Goal: Information Seeking & Learning: Learn about a topic

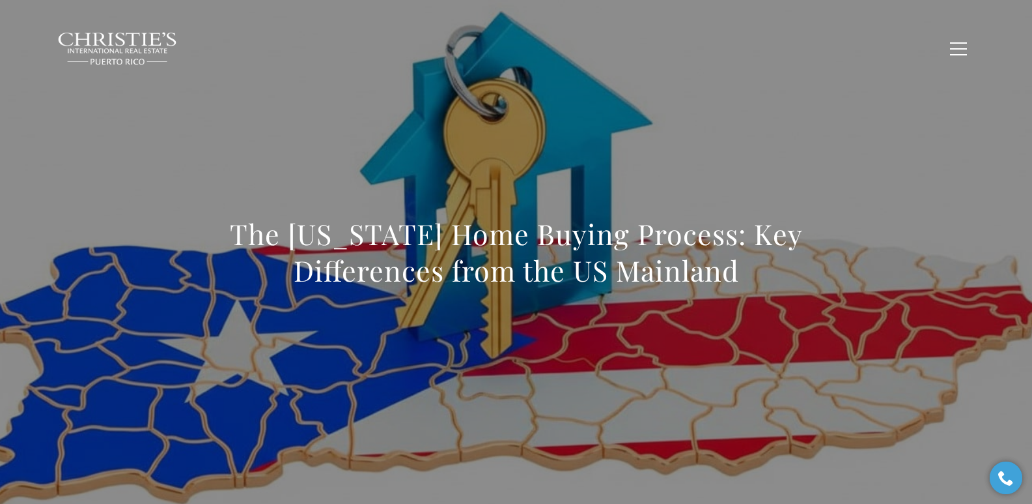
drag, startPoint x: 375, startPoint y: 245, endPoint x: 781, endPoint y: 267, distance: 407.1
click at [781, 267] on div "The [US_STATE] Home Buying Process: Key Differences from the US Mainland" at bounding box center [517, 260] width 912 height 391
copy h1 "The [US_STATE] Home Buying Process: Key Differences from the US Mainland"
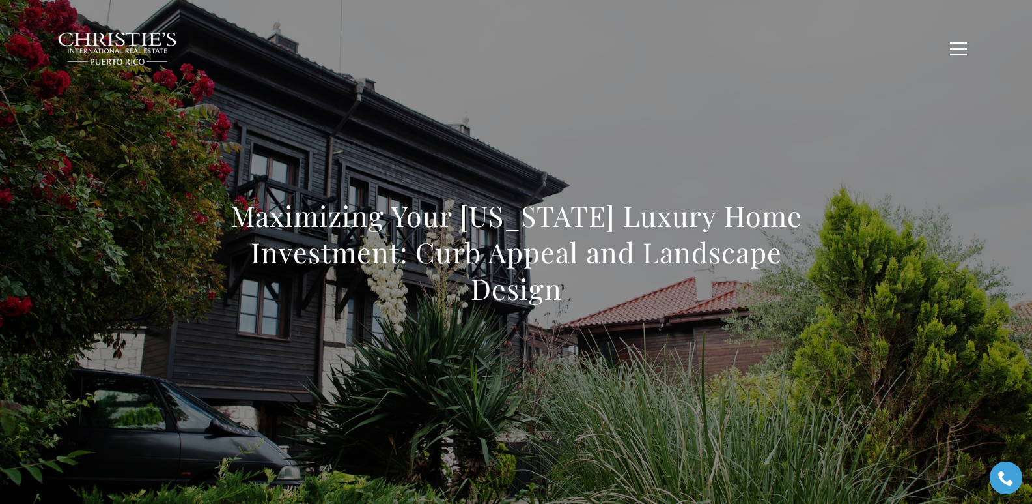
drag, startPoint x: 225, startPoint y: 224, endPoint x: 576, endPoint y: 292, distance: 357.7
click at [576, 292] on div "Maximizing Your [US_STATE] Luxury Home Investment: Curb Appeal and Landscape De…" at bounding box center [517, 260] width 912 height 391
copy h1 "Maximizing Your [US_STATE] Luxury Home Investment: Curb Appeal and Landscape De…"
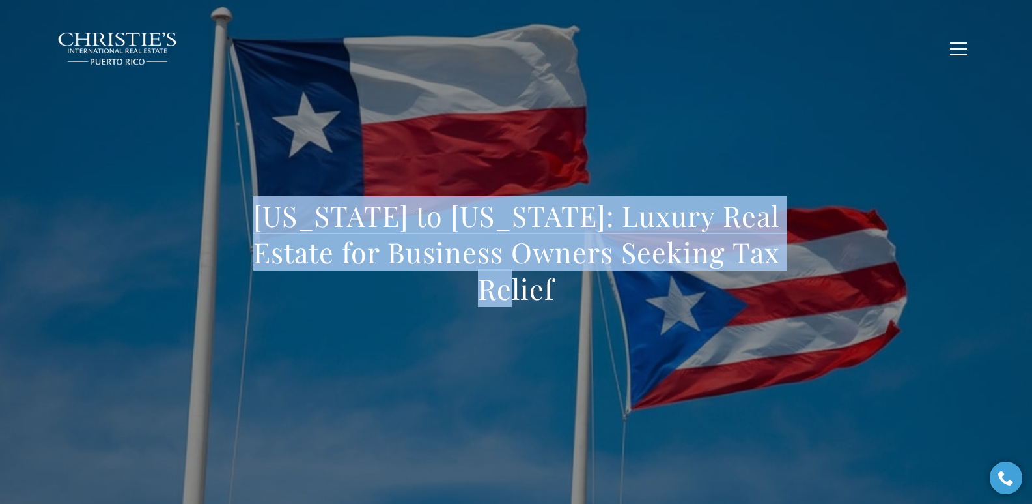
drag, startPoint x: 234, startPoint y: 231, endPoint x: 827, endPoint y: 277, distance: 595.3
click at [827, 277] on div "[US_STATE] to [US_STATE]: Luxury Real Estate for Business Owners Seeking Tax Re…" at bounding box center [517, 260] width 912 height 391
copy h1 "[US_STATE] to [US_STATE]: Luxury Real Estate for Business Owners Seeking Tax Re…"
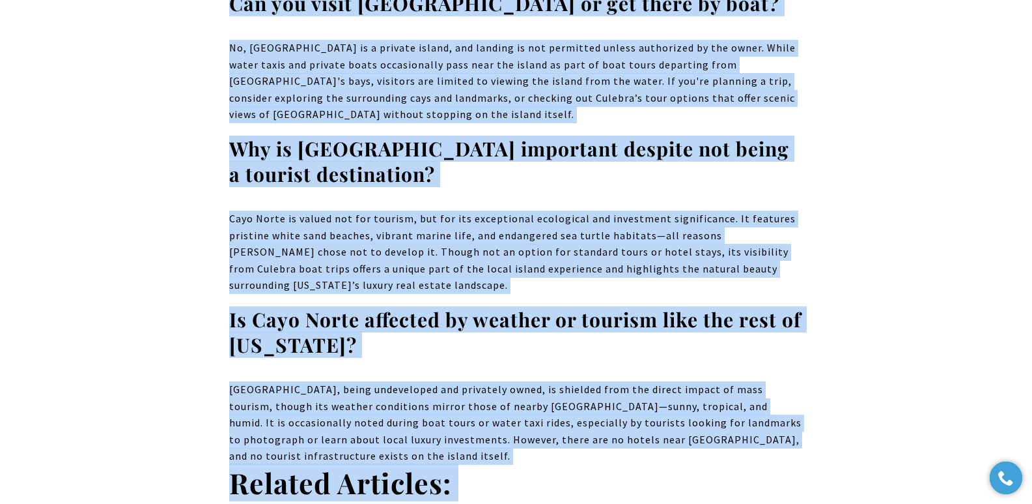
scroll to position [9889, 0]
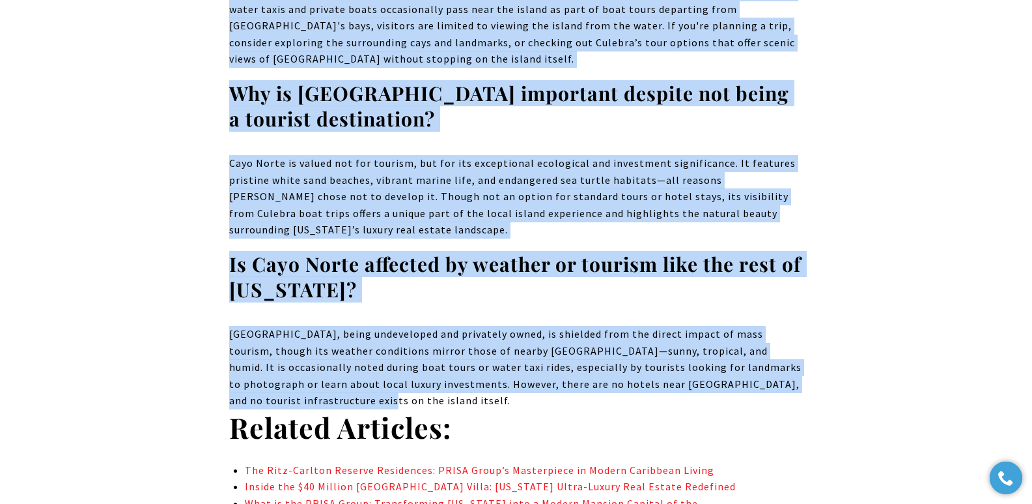
drag, startPoint x: 207, startPoint y: 106, endPoint x: 821, endPoint y: 227, distance: 625.3
copy body "The $32 Million Cayo Norte Purchase: An Island Paradise in Puerto Rico Real Est…"
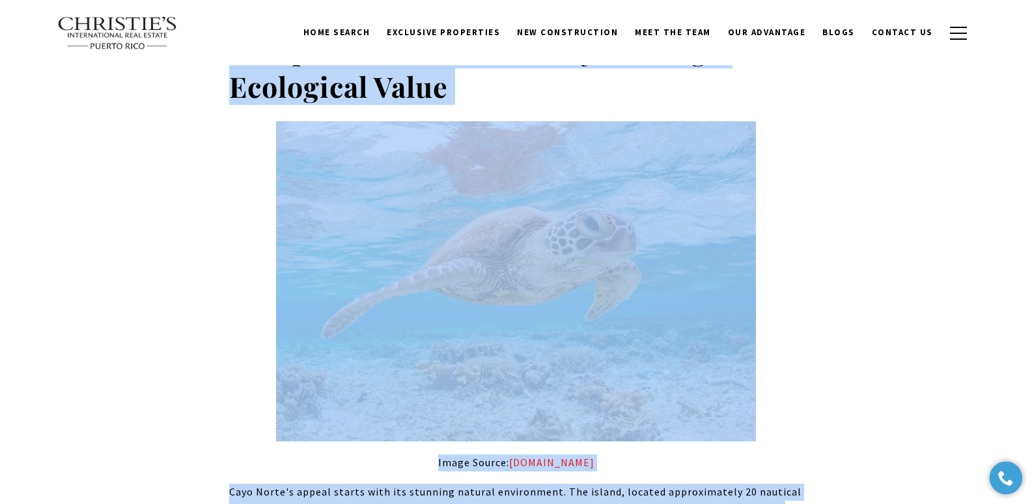
scroll to position [0, 0]
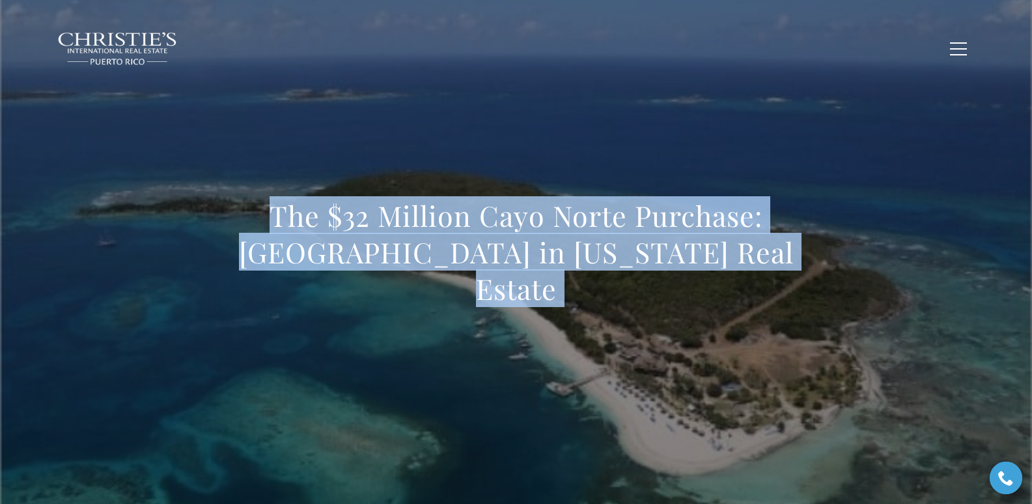
click at [300, 185] on div "The $32 Million Cayo Norte Purchase: An Island Paradise in Puerto Rico Real Est…" at bounding box center [517, 260] width 912 height 391
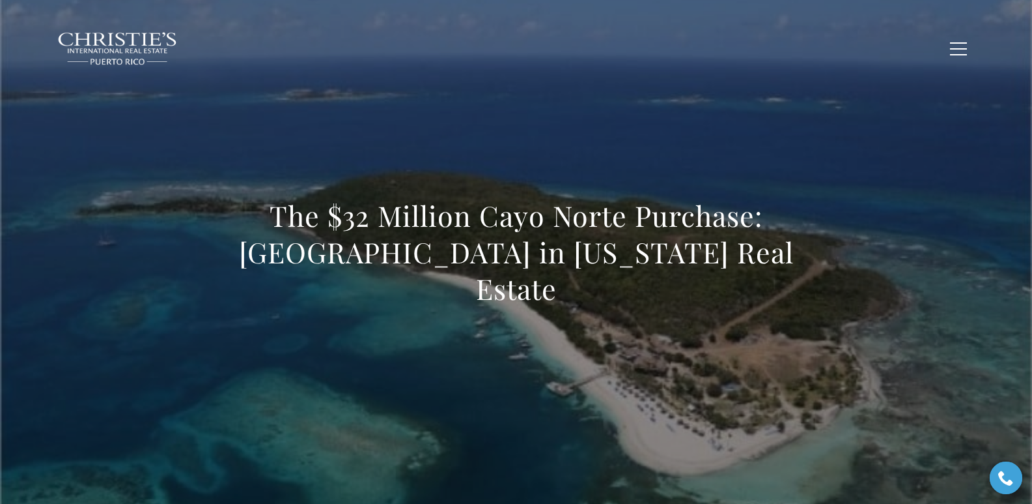
drag, startPoint x: 244, startPoint y: 236, endPoint x: 822, endPoint y: 276, distance: 579.8
click at [670, 276] on div "The $32 Million Cayo Norte Purchase: An Island Paradise in Puerto Rico Real Est…" at bounding box center [517, 260] width 912 height 391
copy h1 "The $32 Million Cayo Norte Purchase: An Island Paradise in Puerto Rico Real Est…"
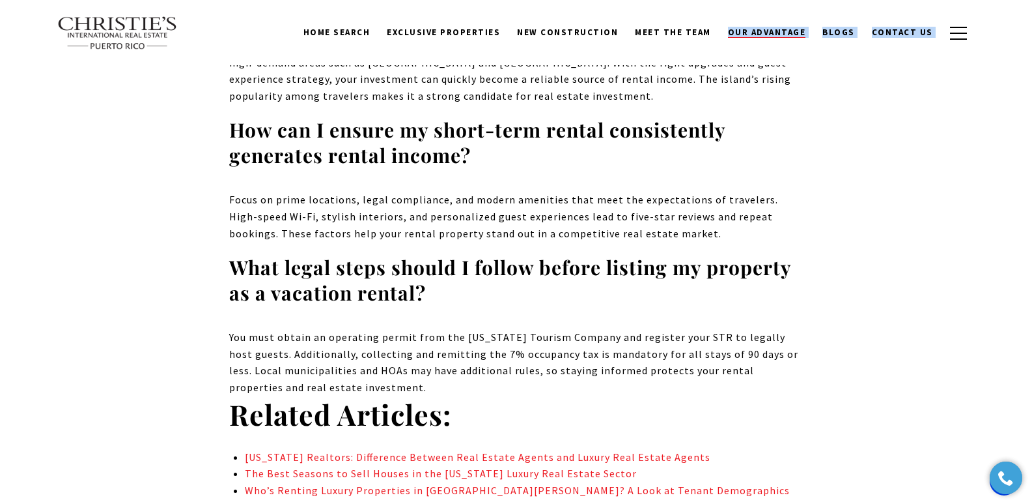
scroll to position [8510, 0]
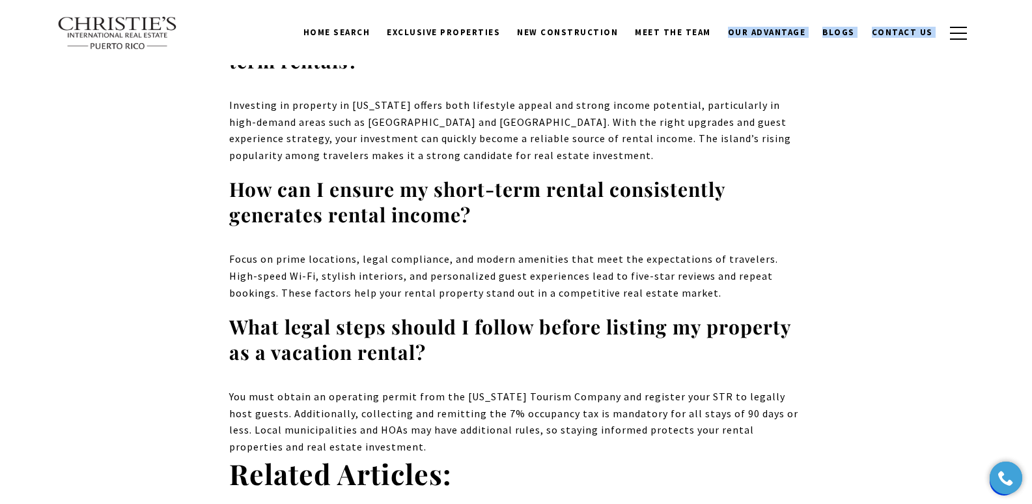
copy body "How to Turn Condos for Sale in Puerto Rico into Profitable Short-Term Rentals P…"
drag, startPoint x: 210, startPoint y: 227, endPoint x: 807, endPoint y: 253, distance: 597.9
copy body "How to Turn Condos for Sale in Puerto Rico into Profitable Short-Term Rentals P…"
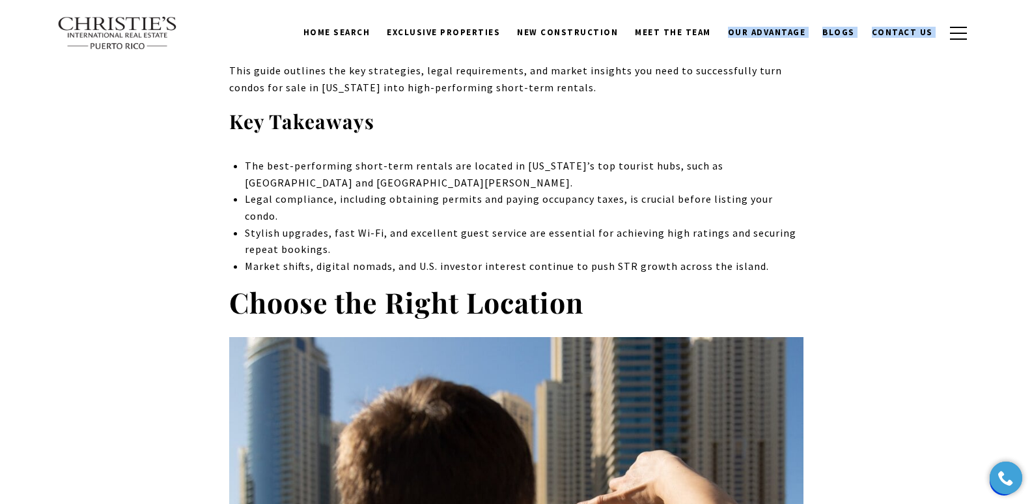
scroll to position [0, 0]
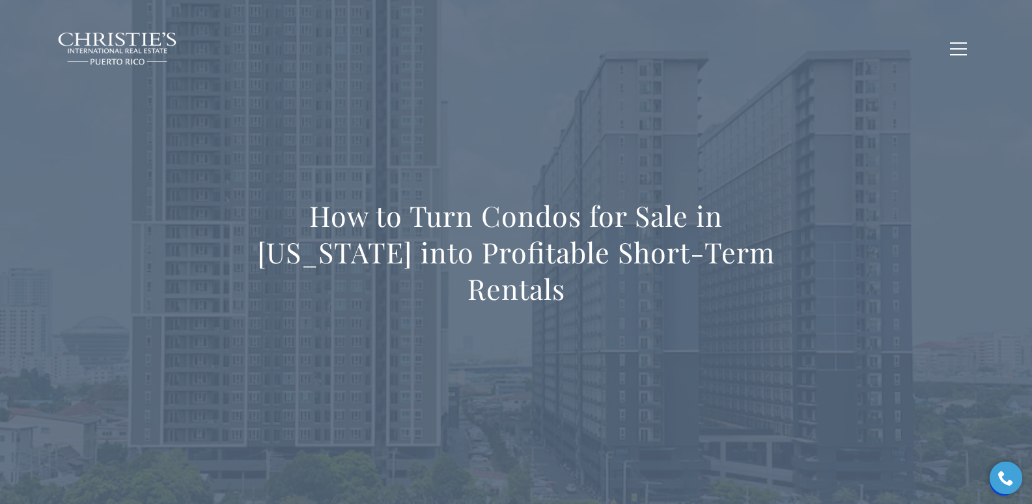
click at [238, 246] on h1 "How to Turn Condos for Sale in Puerto Rico into Profitable Short-Term Rentals" at bounding box center [516, 251] width 575 height 109
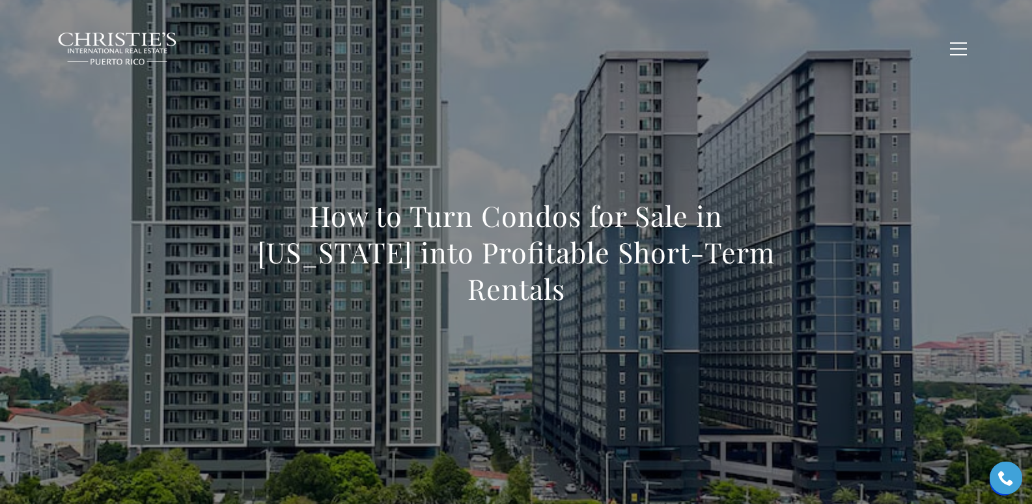
drag, startPoint x: 231, startPoint y: 242, endPoint x: 801, endPoint y: 291, distance: 571.4
click at [670, 291] on div "How to Turn Condos for Sale in Puerto Rico into Profitable Short-Term Rentals" at bounding box center [516, 260] width 575 height 126
copy h1 "How to Turn Condos for Sale in Puerto Rico into Profitable Short-Term Rentals"
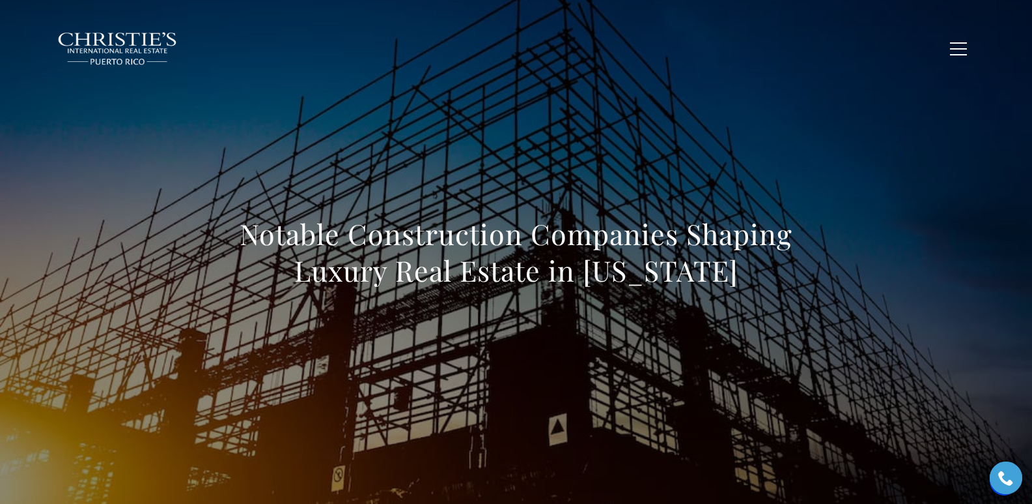
click at [220, 234] on div "Notable Construction Companies Shaping Luxury Real Estate in [US_STATE]" at bounding box center [517, 260] width 912 height 391
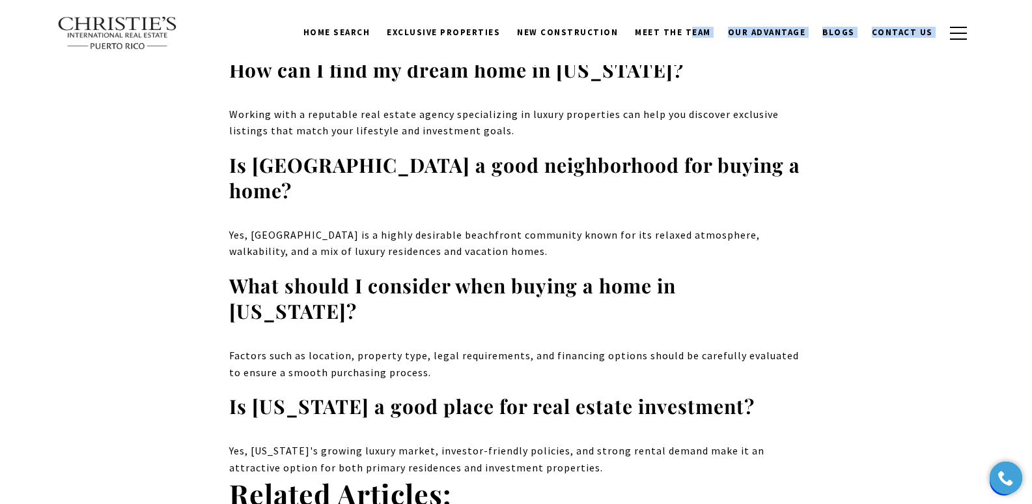
scroll to position [7882, 0]
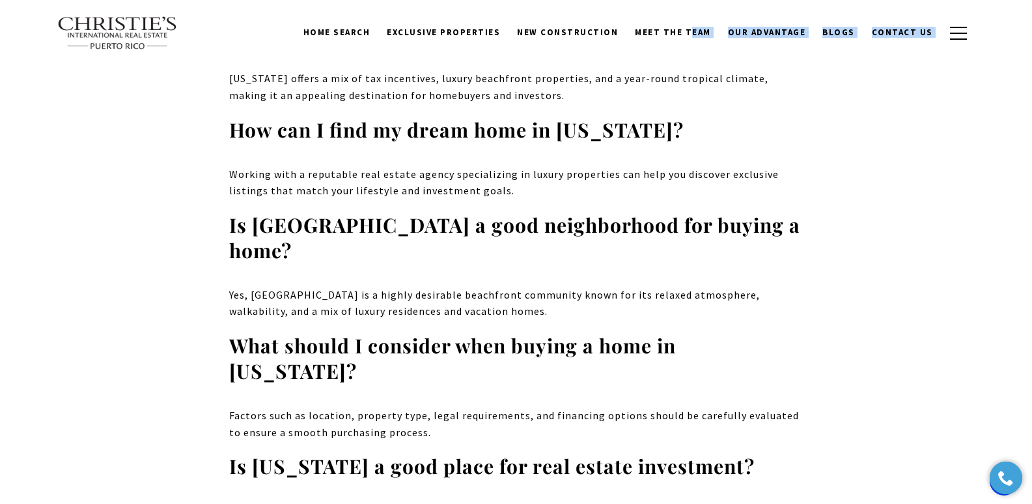
drag, startPoint x: 237, startPoint y: 234, endPoint x: 679, endPoint y: 421, distance: 479.9
copy body "Loremip Dolorsitamet Consectet Adipisc Elitse Doei Tempor in Utlabo Etdo Magnaa…"
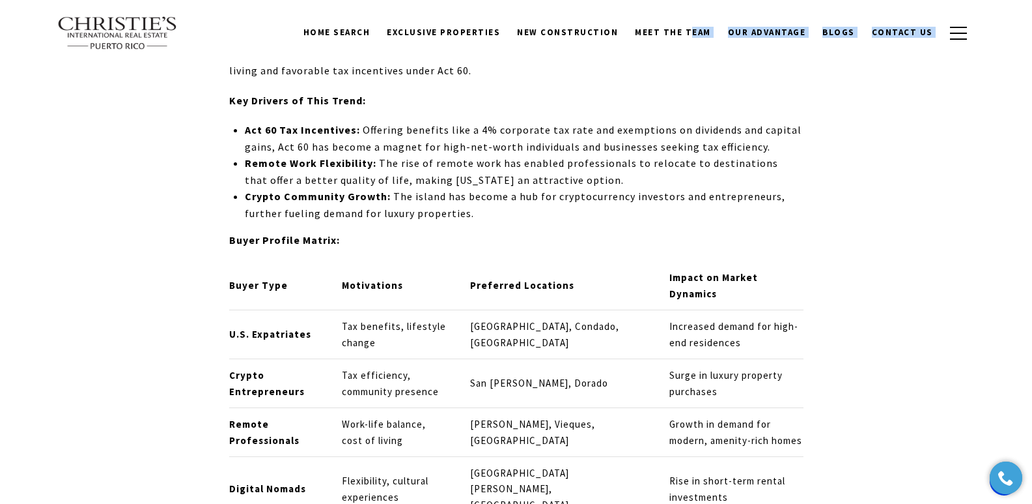
scroll to position [0, 0]
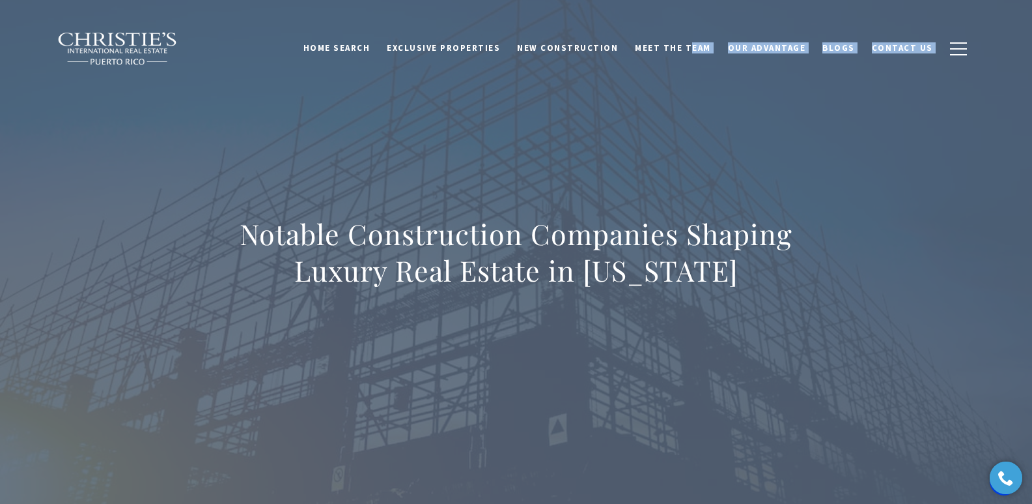
click at [390, 145] on div "Notable Construction Companies Shaping Luxury Real Estate in [US_STATE]" at bounding box center [517, 260] width 912 height 391
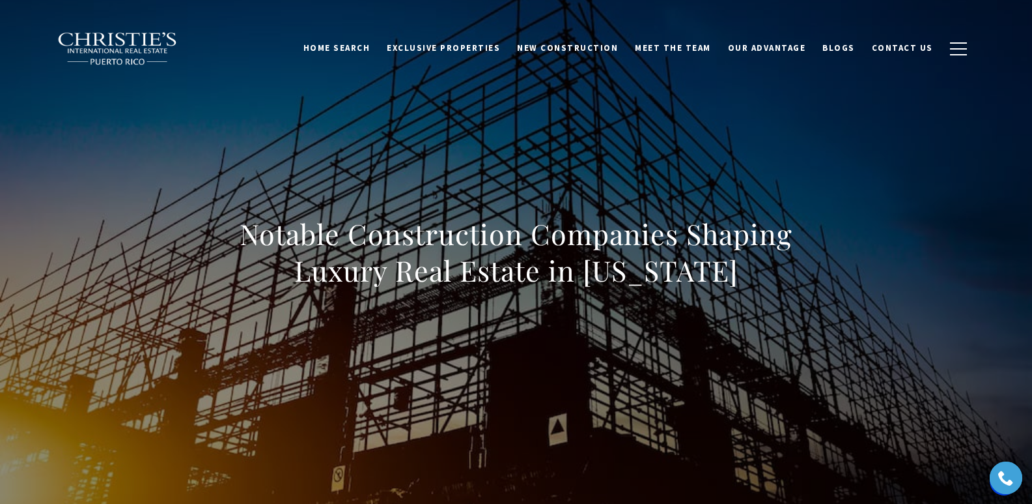
drag, startPoint x: 241, startPoint y: 235, endPoint x: 844, endPoint y: 286, distance: 604.7
click at [670, 286] on div "Notable Construction Companies Shaping Luxury Real Estate in [US_STATE]" at bounding box center [517, 260] width 912 height 391
copy h1 "Notable Construction Companies Shaping Luxury Real Estate in Puerto Rico"
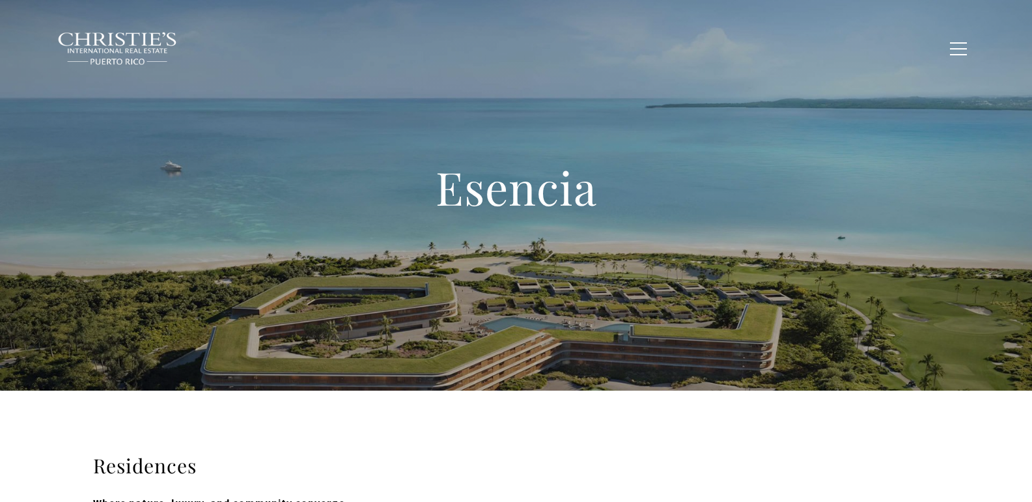
type input "**********"
type input "*********"
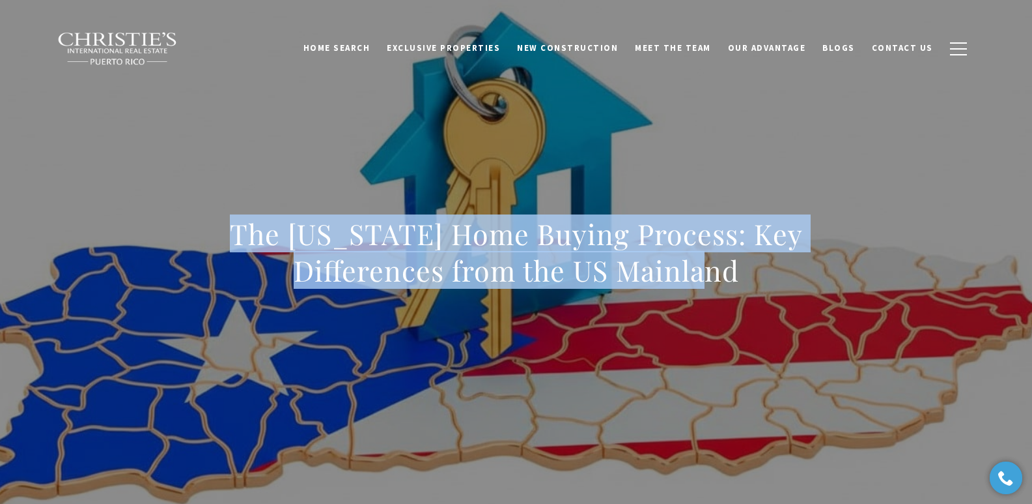
click at [740, 274] on h1 "The [US_STATE] Home Buying Process: Key Differences from the US Mainland" at bounding box center [516, 252] width 575 height 73
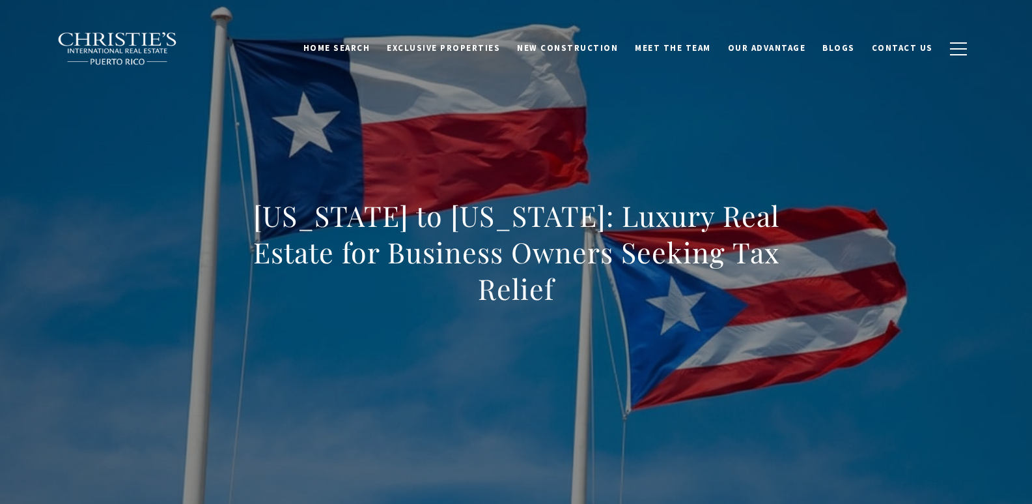
click at [838, 279] on div "[US_STATE] to [US_STATE]: Luxury Real Estate for Business Owners Seeking Tax Re…" at bounding box center [517, 260] width 912 height 391
